Goal: Information Seeking & Learning: Learn about a topic

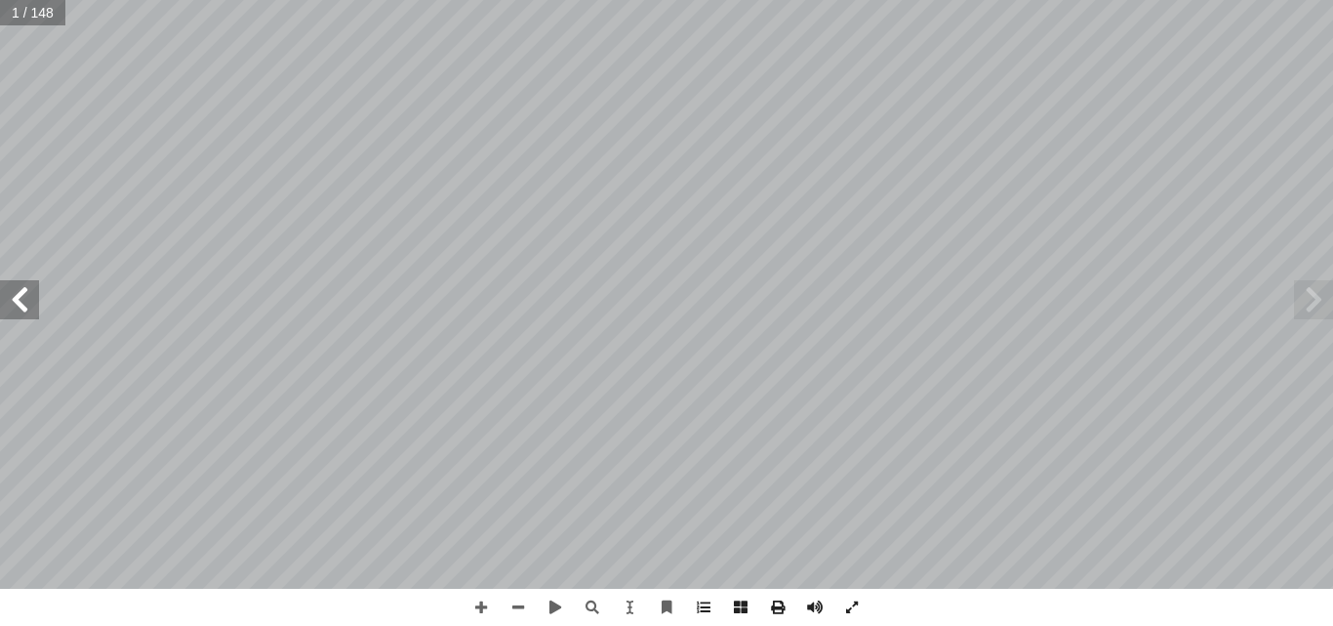
click at [27, 10] on input "text" at bounding box center [32, 12] width 65 height 25
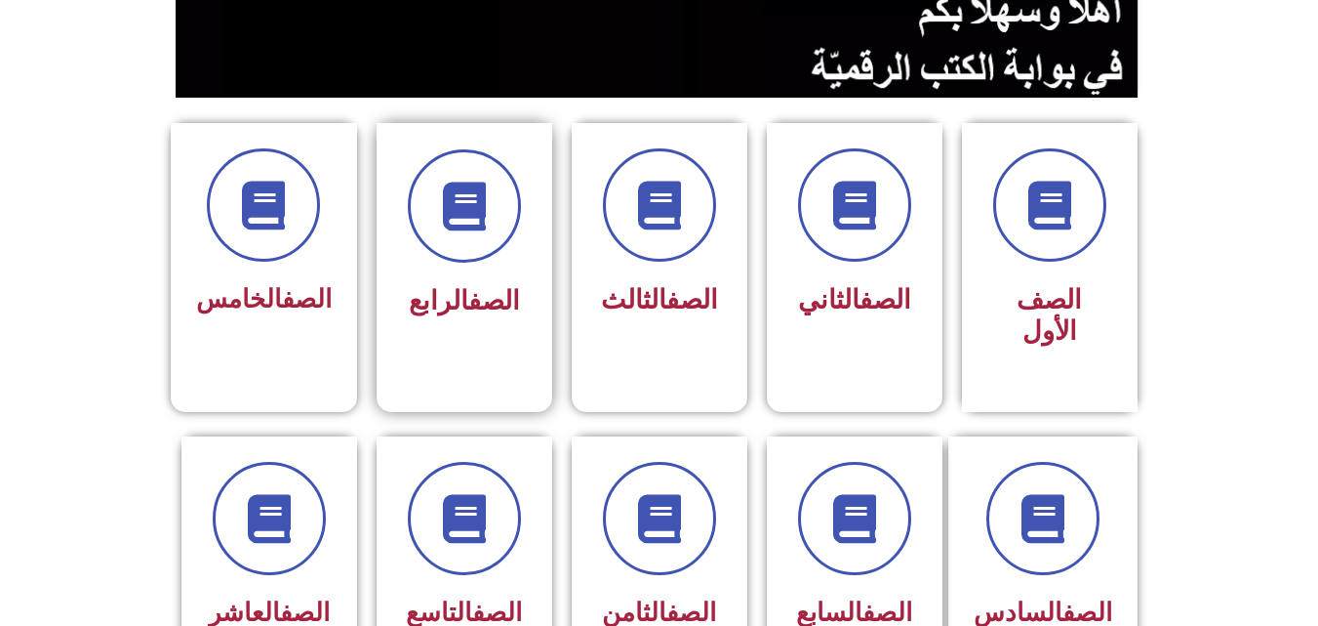
scroll to position [390, 0]
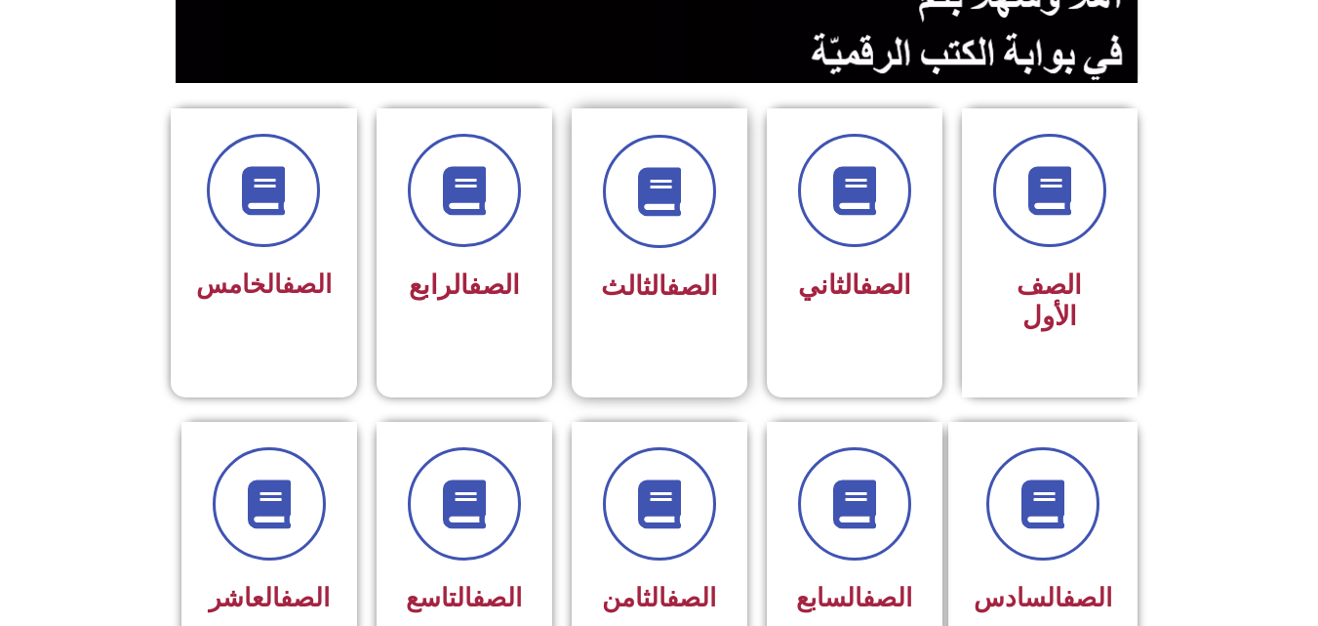
click at [622, 246] on div at bounding box center [659, 191] width 123 height 113
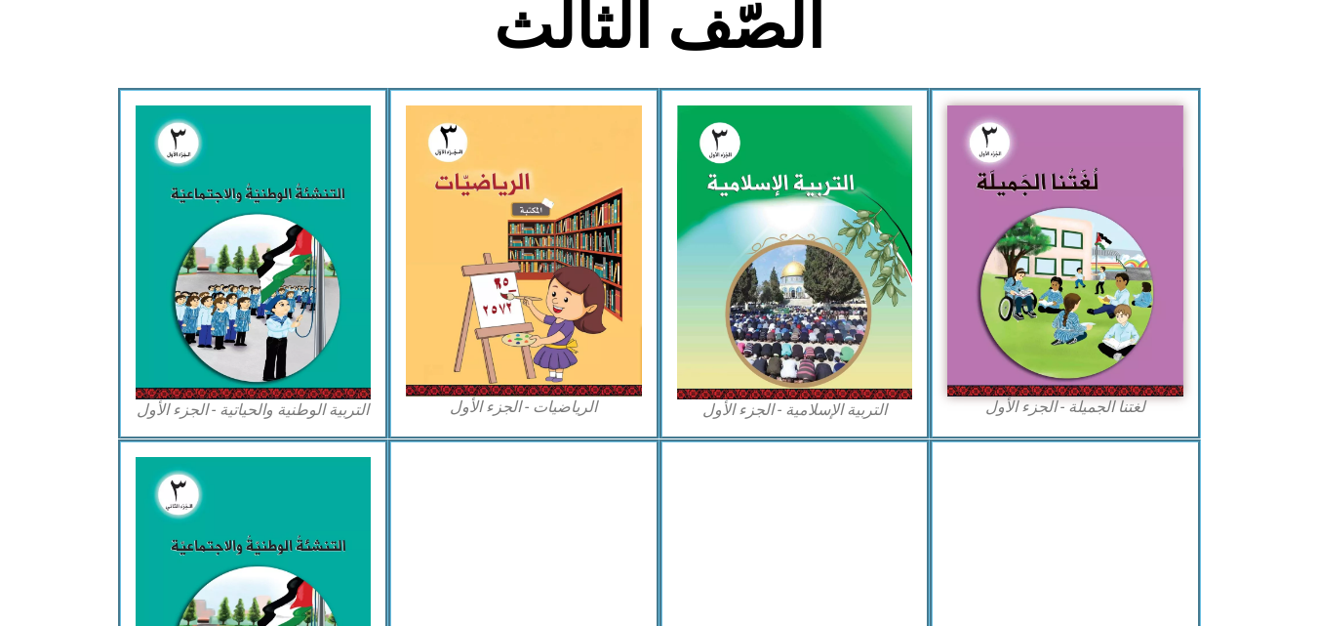
scroll to position [488, 0]
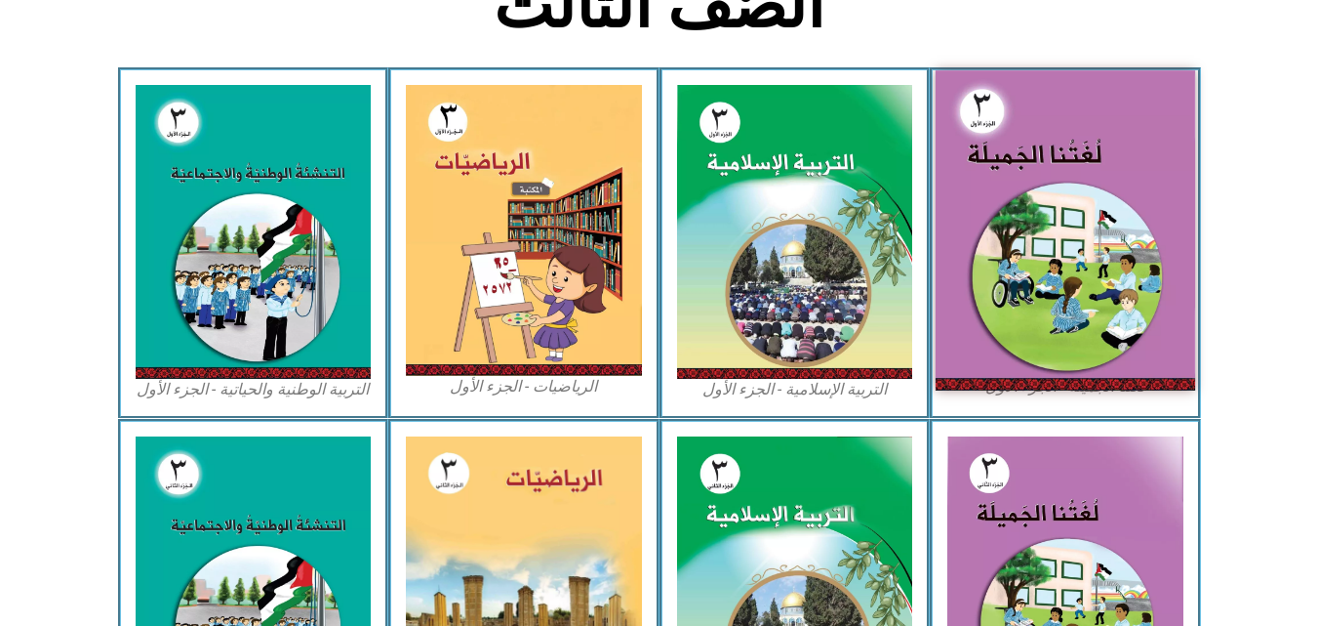
click at [1091, 199] on img at bounding box center [1066, 229] width 260 height 319
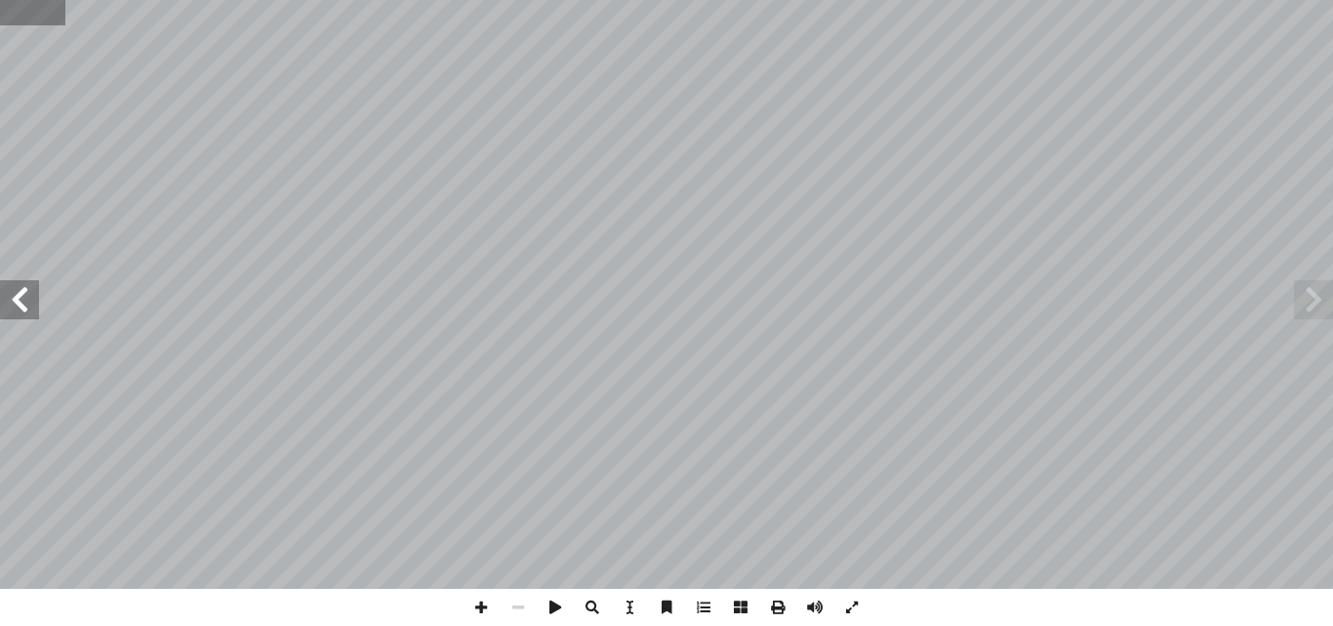
drag, startPoint x: 20, startPoint y: 13, endPoint x: 0, endPoint y: 20, distance: 21.6
click at [0, 20] on input "text" at bounding box center [32, 12] width 65 height 25
type input "**"
click at [37, 305] on span at bounding box center [19, 299] width 39 height 39
click at [486, 612] on span at bounding box center [481, 606] width 37 height 37
